Goal: Check status: Check status

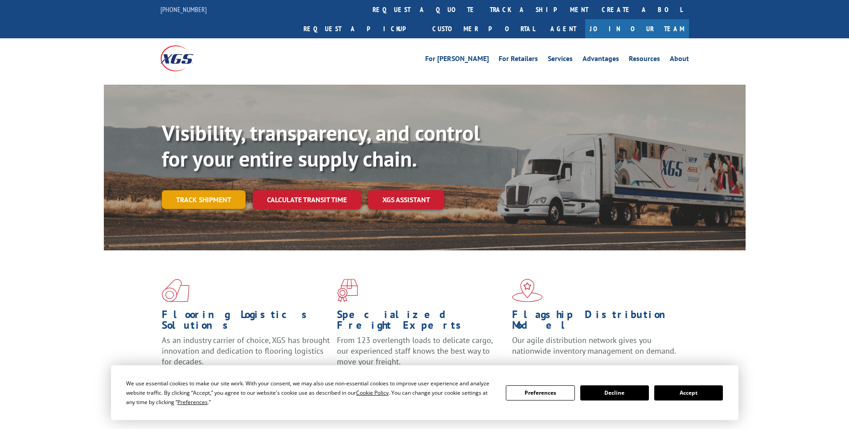
click at [220, 190] on link "Track shipment" at bounding box center [204, 199] width 84 height 19
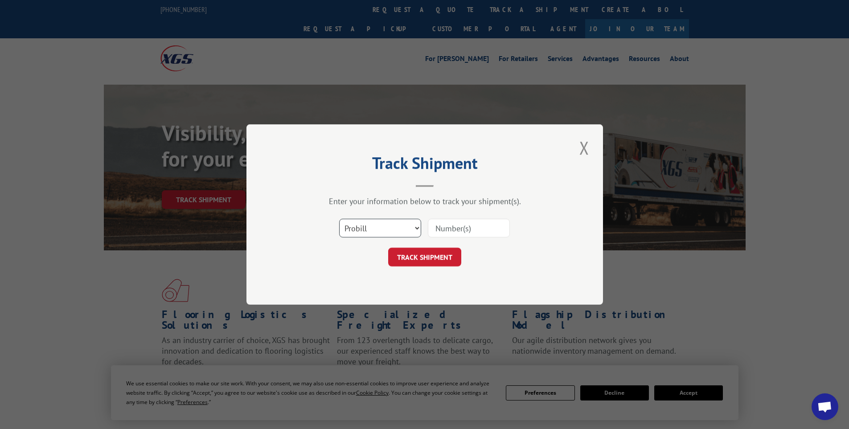
click at [378, 233] on select "Select category... Probill BOL PO" at bounding box center [380, 228] width 82 height 19
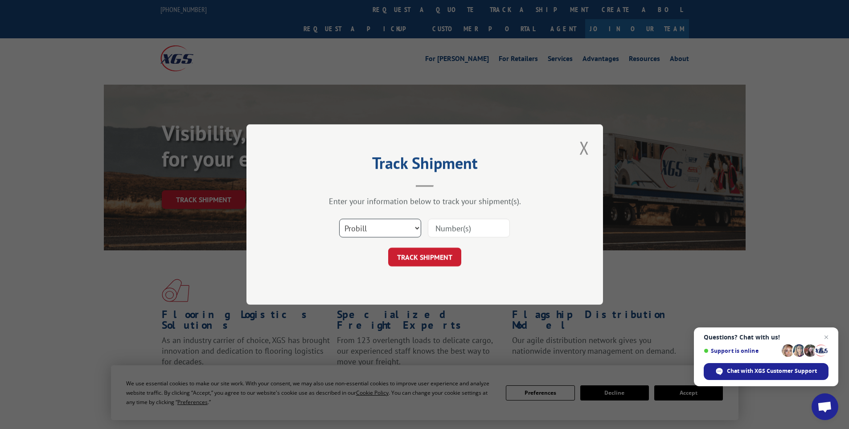
select select "bol"
click at [339, 219] on select "Select category... Probill BOL PO" at bounding box center [380, 228] width 82 height 19
click at [451, 229] on input at bounding box center [469, 228] width 82 height 19
type input "17308580"
click at [388, 248] on button "TRACK SHIPMENT" at bounding box center [424, 257] width 73 height 19
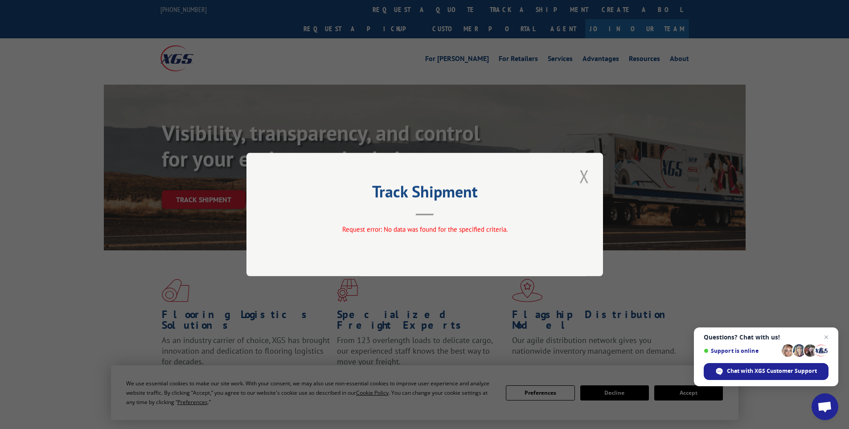
click at [585, 173] on button "Close modal" at bounding box center [584, 176] width 15 height 25
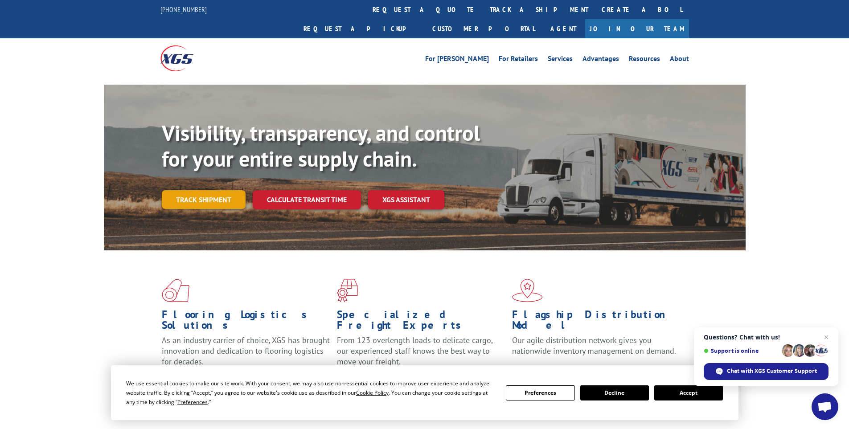
click at [213, 190] on link "Track shipment" at bounding box center [204, 199] width 84 height 19
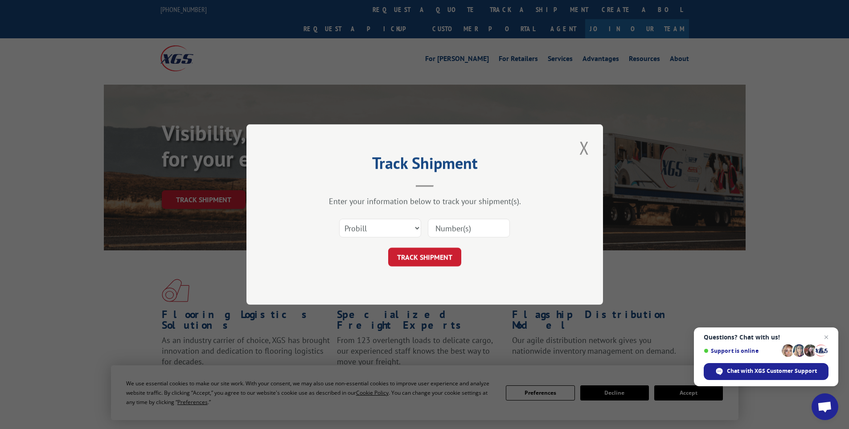
click at [463, 230] on input at bounding box center [469, 228] width 82 height 19
type input "17308580"
click at [388, 248] on button "TRACK SHIPMENT" at bounding box center [424, 257] width 73 height 19
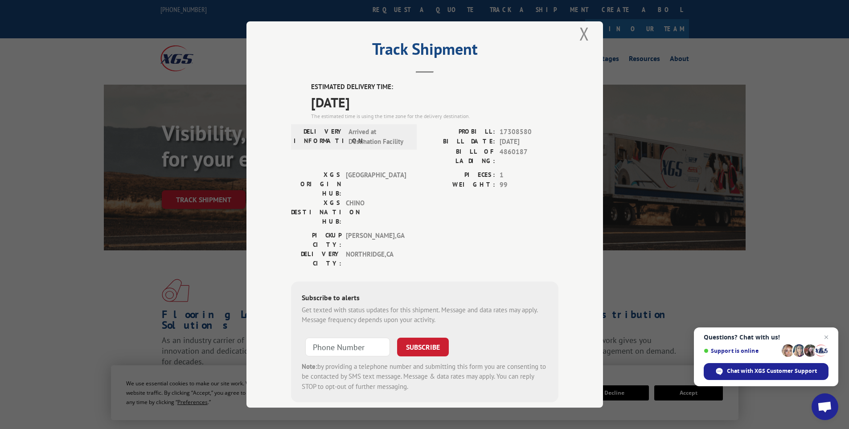
scroll to position [15, 0]
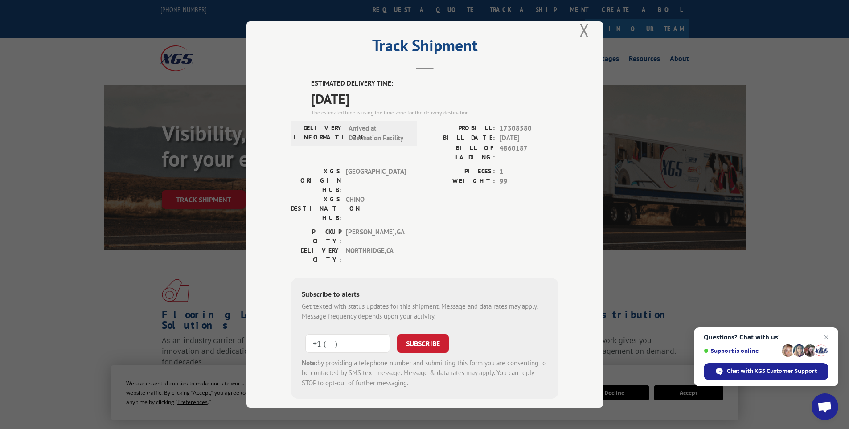
click at [336, 334] on input "+1 (___) ___-____" at bounding box center [347, 343] width 85 height 19
paste input "949) 812-2820"
drag, startPoint x: 321, startPoint y: 289, endPoint x: 288, endPoint y: 284, distance: 33.4
click at [292, 286] on div "Subscribe to alerts Get texted with status updates for this shipment. Message a…" at bounding box center [424, 338] width 267 height 121
type input "[PHONE_NUMBER]"
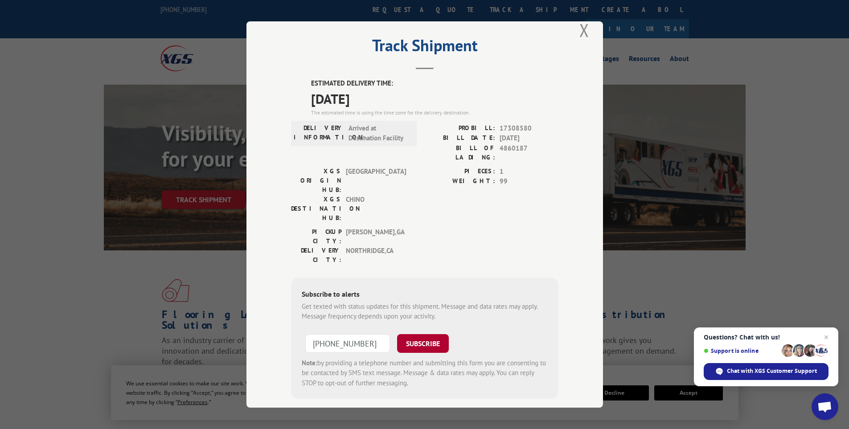
click at [420, 334] on button "SUBSCRIBE" at bounding box center [423, 343] width 52 height 19
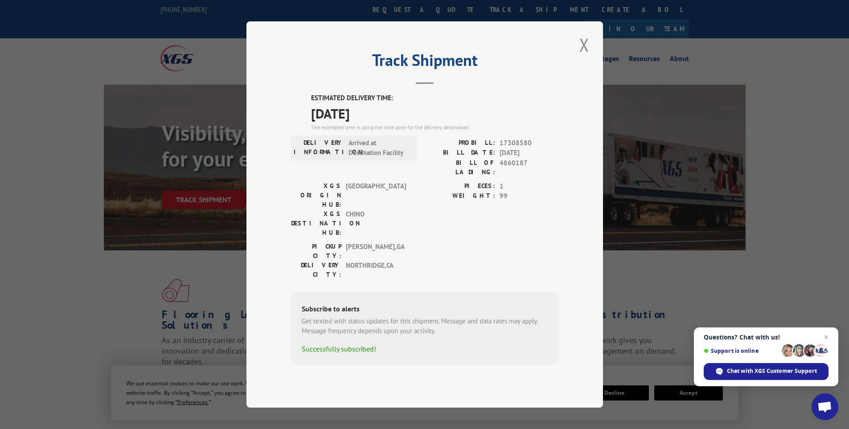
click at [394, 123] on span "[DATE]" at bounding box center [434, 113] width 247 height 20
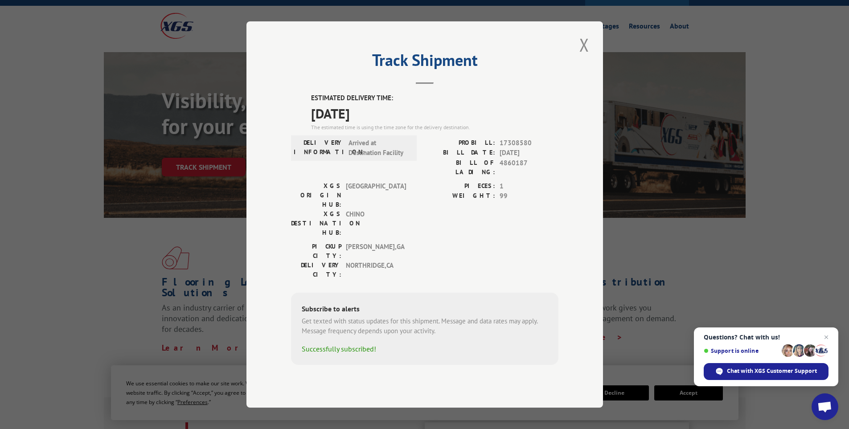
scroll to position [89, 0]
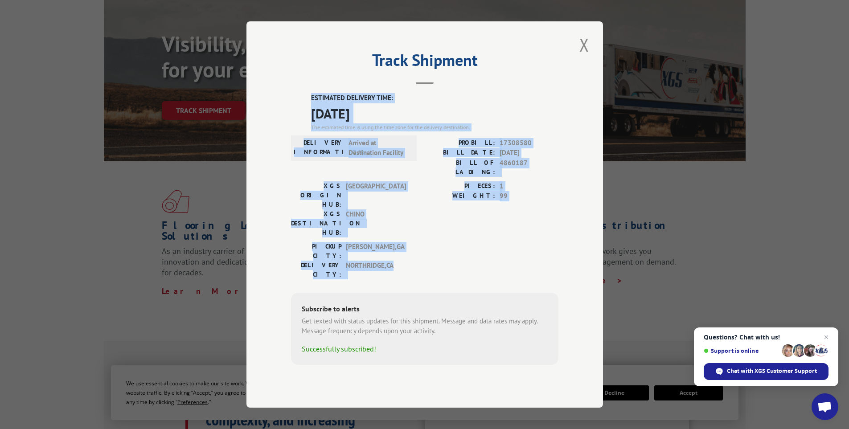
drag, startPoint x: 398, startPoint y: 238, endPoint x: 344, endPoint y: 127, distance: 123.0
click at [292, 103] on div "Track Shipment ESTIMATED DELIVERY TIME: [DATE] The estimated time is using the …" at bounding box center [425, 214] width 357 height 387
drag, startPoint x: 337, startPoint y: 129, endPoint x: 571, endPoint y: 242, distance: 260.4
click at [571, 245] on div "Track Shipment ESTIMATED DELIVERY TIME: [DATE] The estimated time is using the …" at bounding box center [425, 214] width 357 height 387
